Goal: Task Accomplishment & Management: Complete application form

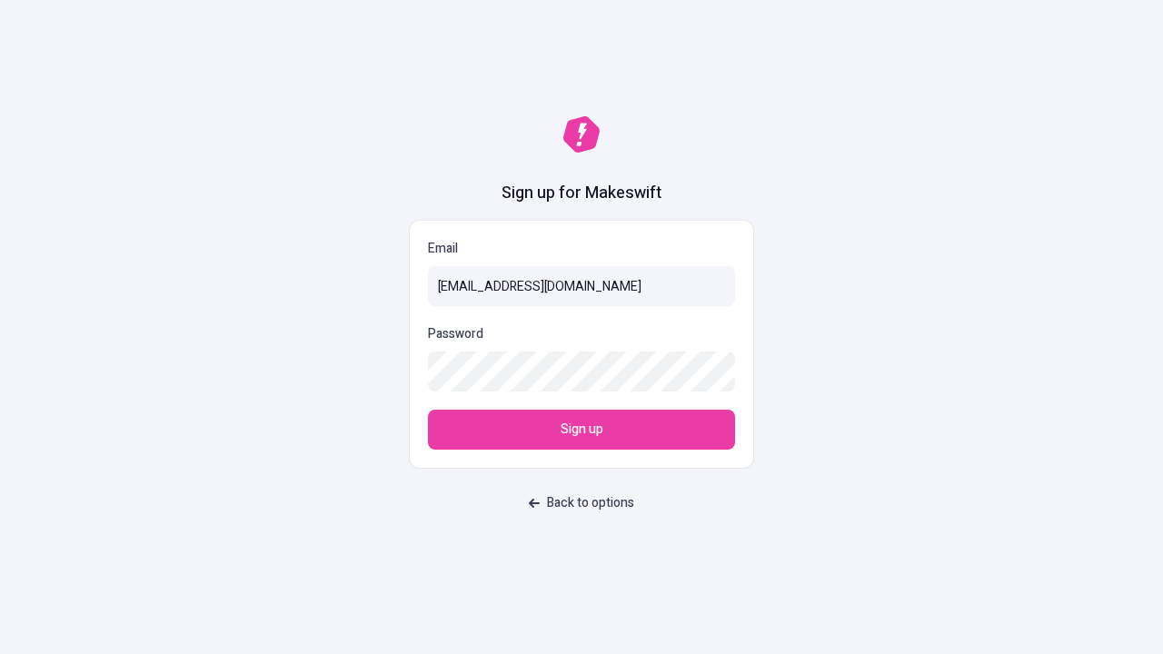
type input "sasha+test-ui+Miracle14@makeswift.com"
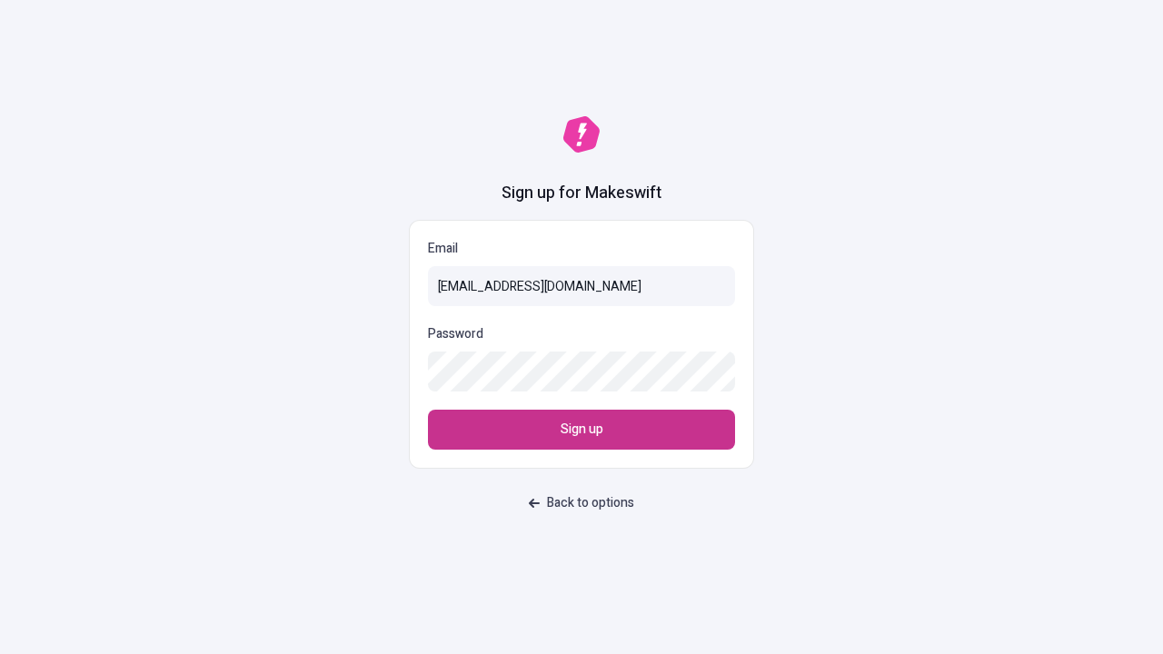
click at [581, 430] on span "Sign up" at bounding box center [582, 430] width 43 height 20
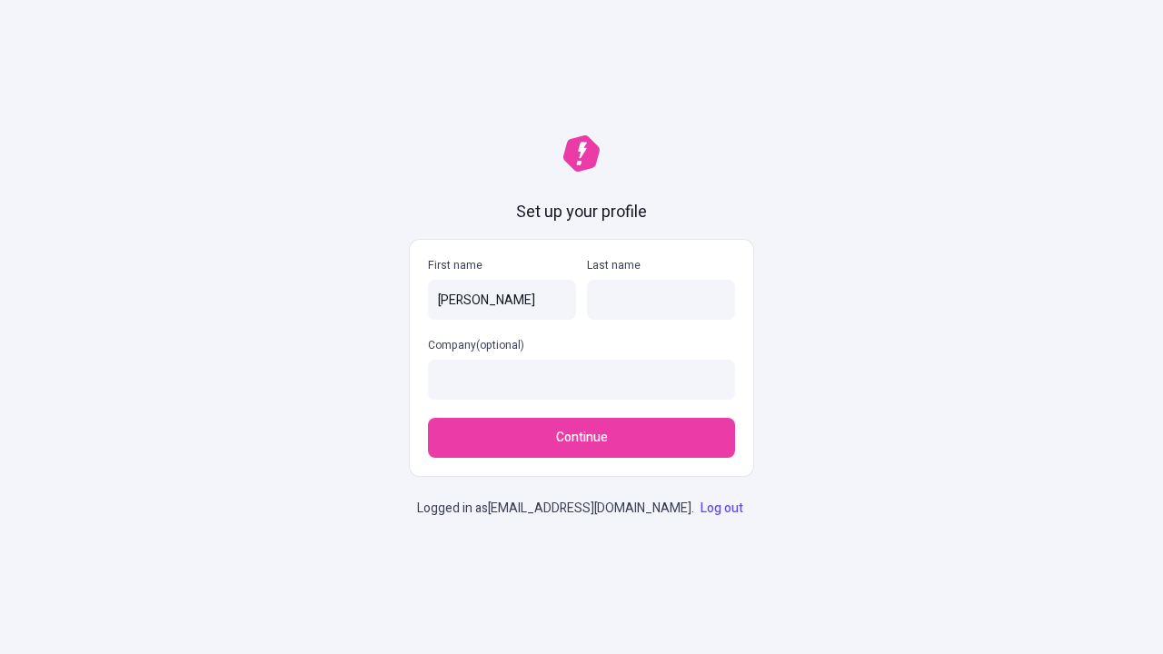
type input "[PERSON_NAME]"
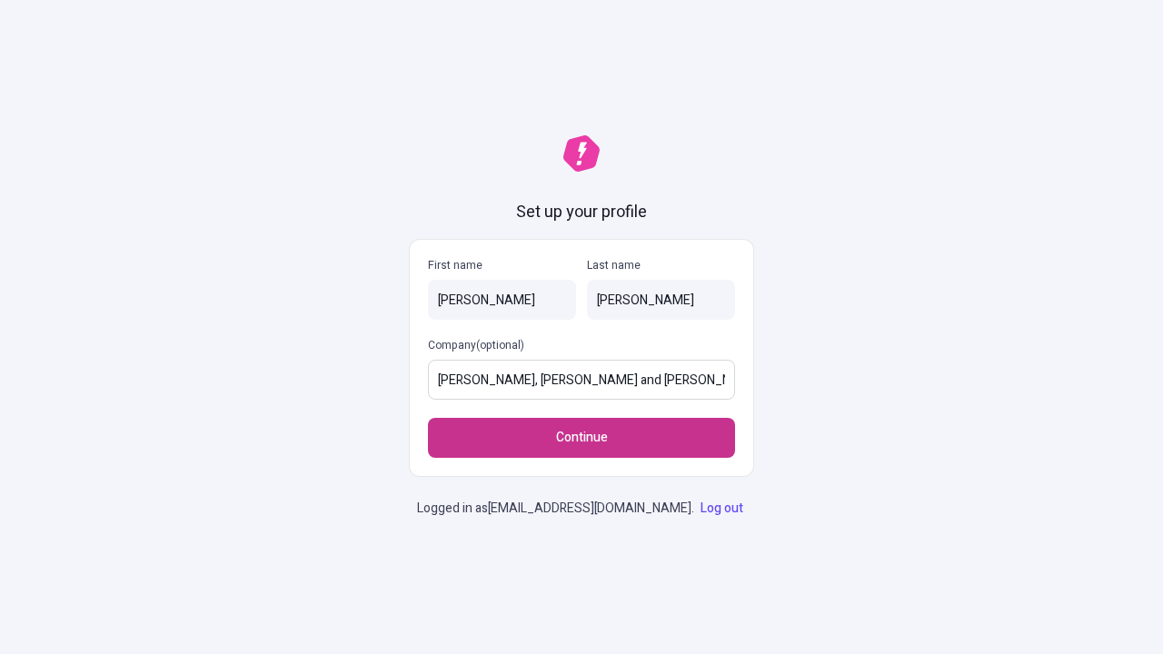
type input "[PERSON_NAME], [PERSON_NAME] and [PERSON_NAME]"
click at [581, 428] on span "Continue" at bounding box center [582, 438] width 52 height 20
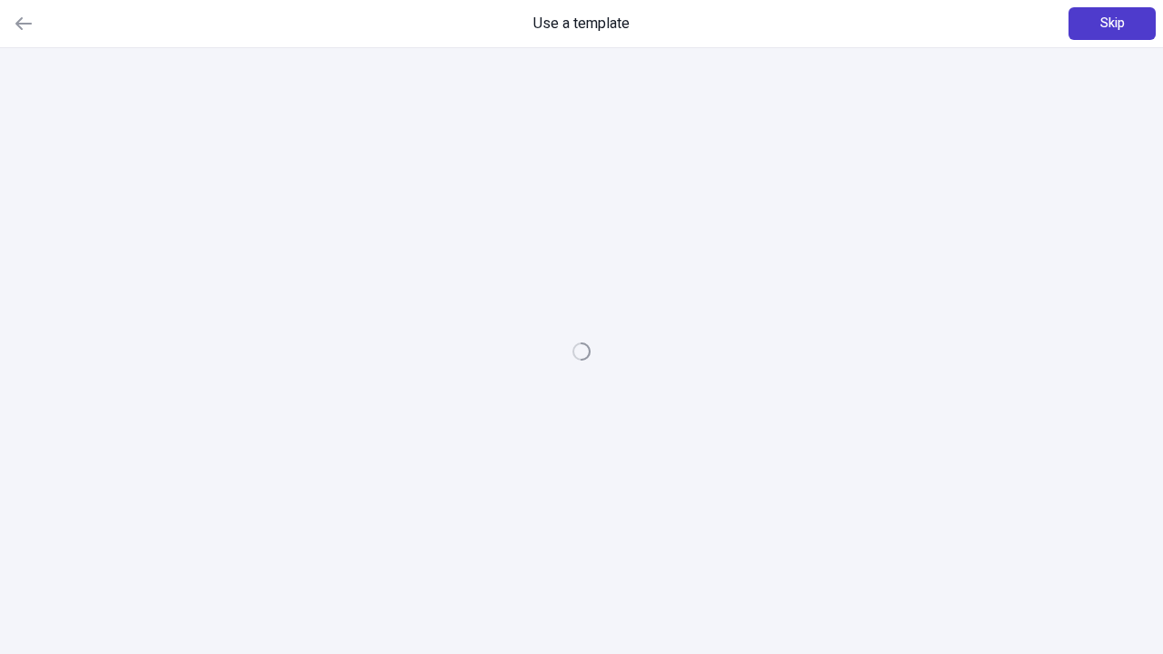
click at [1112, 24] on span "Skip" at bounding box center [1112, 24] width 25 height 20
